Goal: Check status: Check status

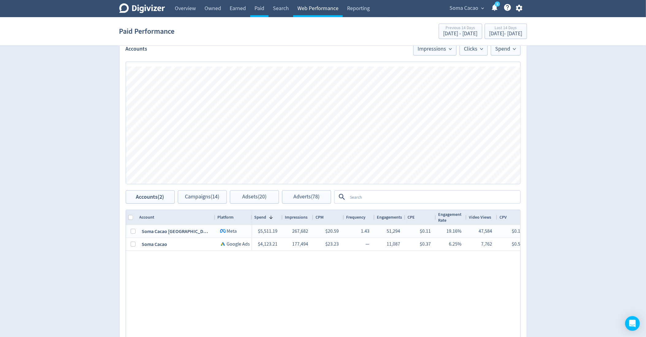
click at [316, 6] on link "Web Performance" at bounding box center [318, 8] width 50 height 17
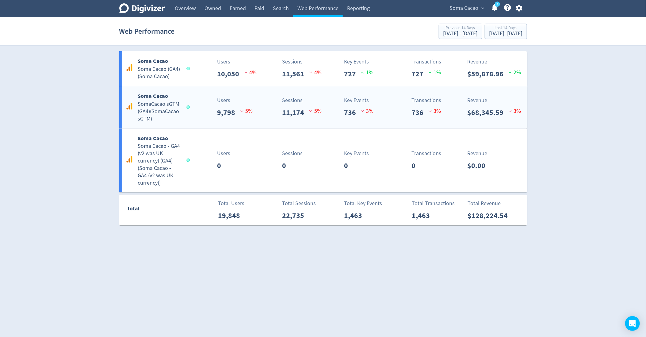
click at [213, 119] on div "Soma Cacao SomaCacao sGTM (GA4) ( SomaCacao sGTM ) Users 9,798 5 % Sessions 11,…" at bounding box center [323, 107] width 408 height 42
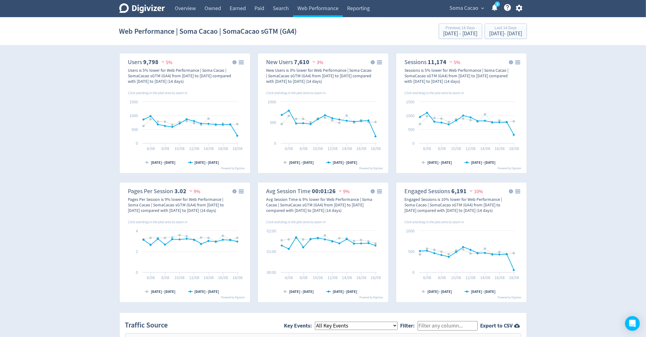
scroll to position [133, 0]
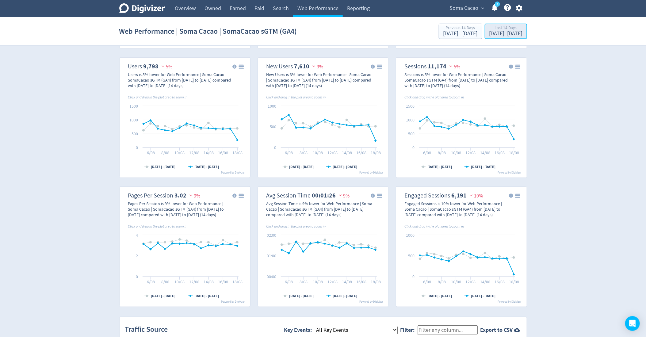
click at [497, 33] on div "[DATE] - [DATE]" at bounding box center [505, 34] width 33 height 6
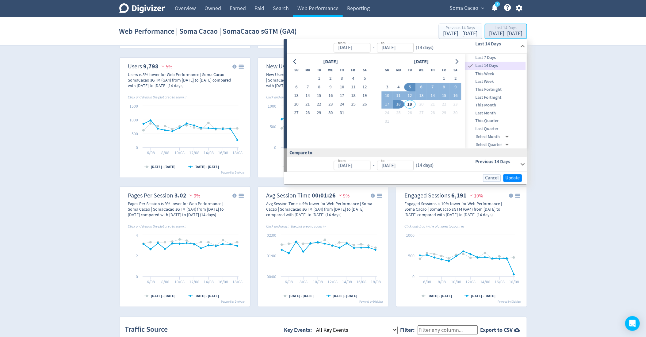
type input "[DATE]"
click at [488, 105] on span "This Month" at bounding box center [495, 105] width 61 height 7
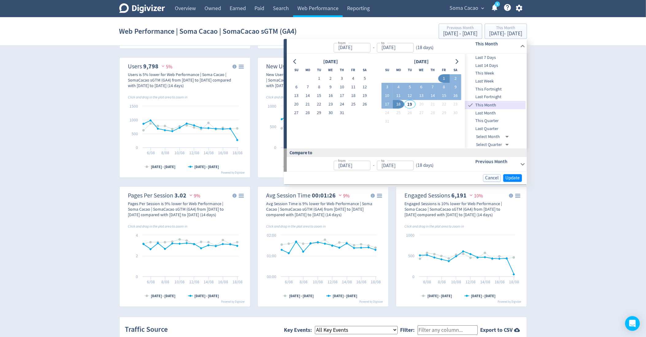
type input "[DATE]"
click at [514, 178] on span "Update" at bounding box center [513, 178] width 14 height 5
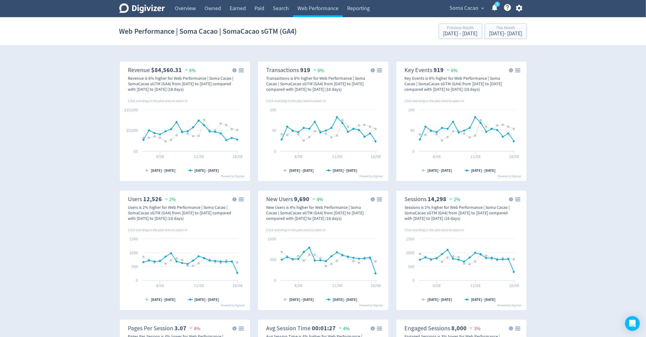
scroll to position [9, 0]
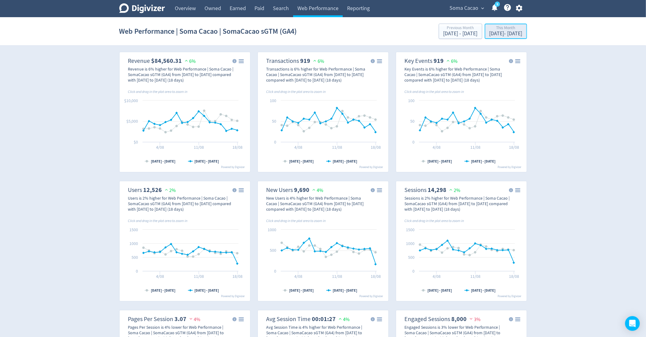
click at [489, 29] on div "This Month" at bounding box center [505, 28] width 33 height 5
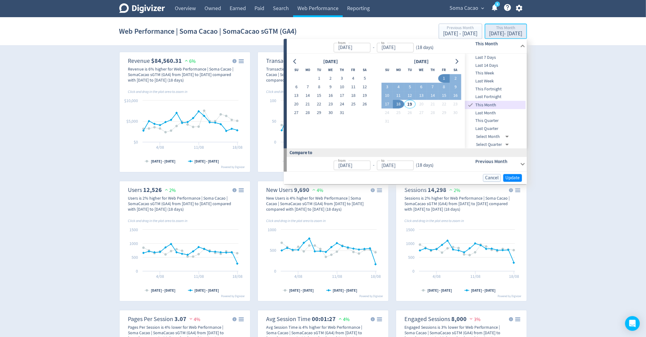
type input "[DATE]"
click at [487, 65] on span "Last 14 Days" at bounding box center [495, 65] width 61 height 7
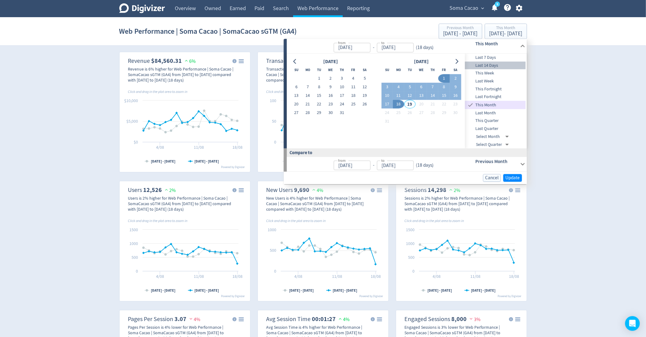
type input "[DATE]"
click at [516, 173] on div "Cancel Update" at bounding box center [405, 178] width 243 height 13
click at [516, 178] on span "Update" at bounding box center [513, 178] width 14 height 5
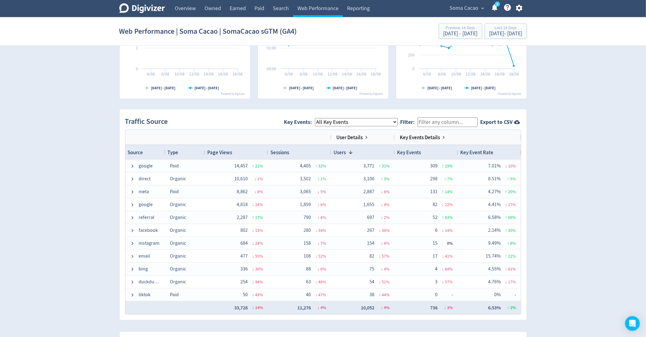
scroll to position [342, 0]
click at [364, 134] on span at bounding box center [366, 136] width 5 height 5
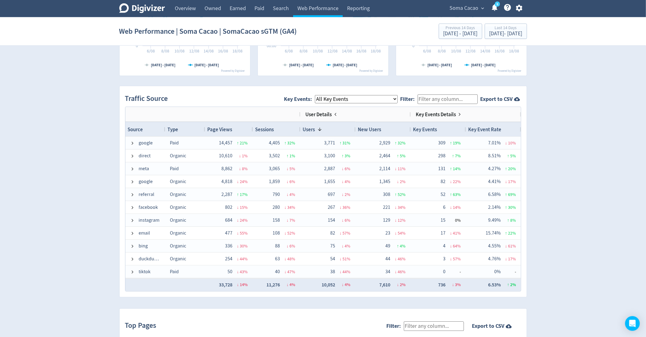
scroll to position [367, 0]
